Goal: Information Seeking & Learning: Learn about a topic

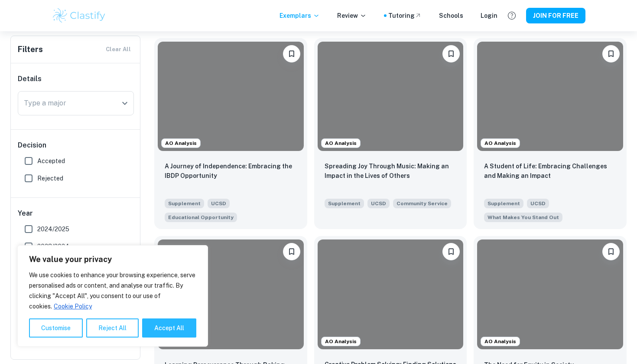
scroll to position [269, 0]
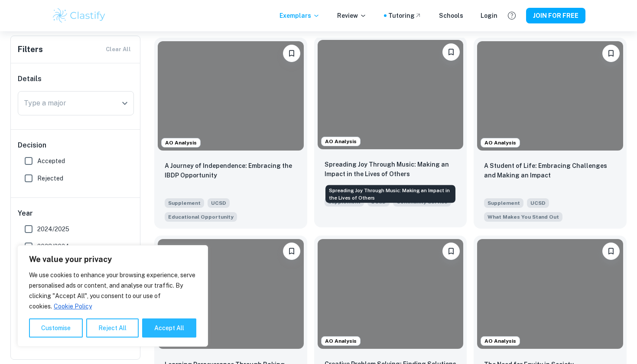
click at [405, 174] on p "Spreading Joy Through Music: Making an Impact in the Lives of Others" at bounding box center [391, 169] width 132 height 19
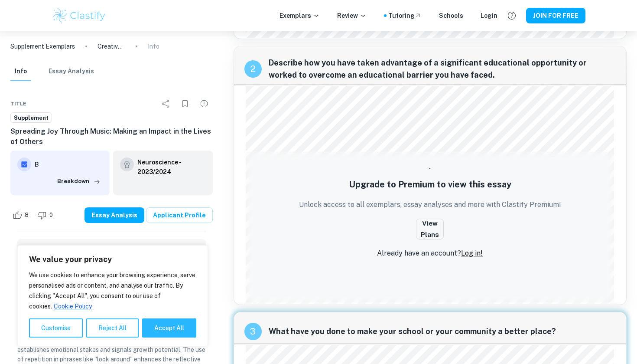
scroll to position [314, 0]
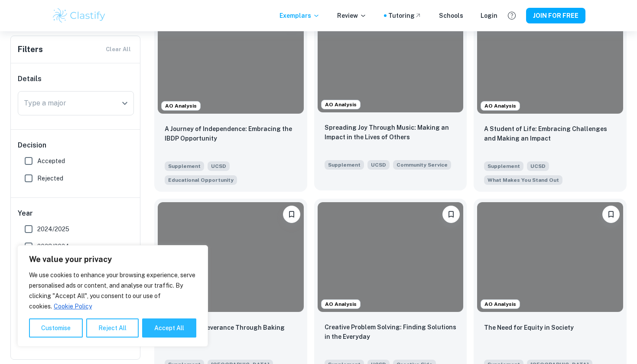
scroll to position [309, 0]
